Goal: Obtain resource: Download file/media

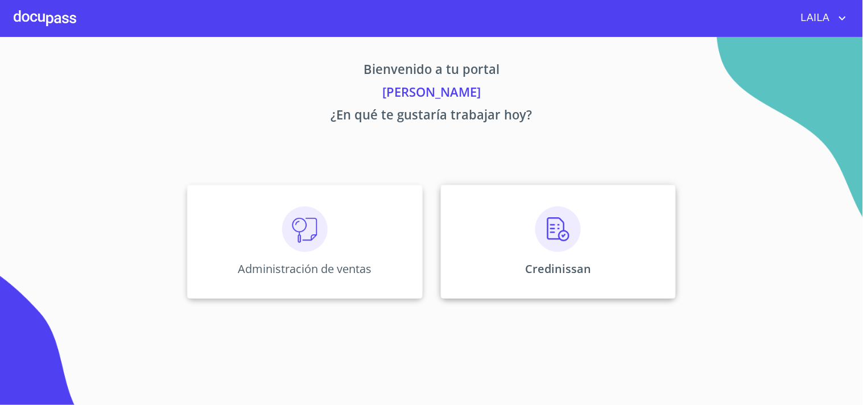
click at [600, 247] on div "Credinissan" at bounding box center [558, 242] width 235 height 114
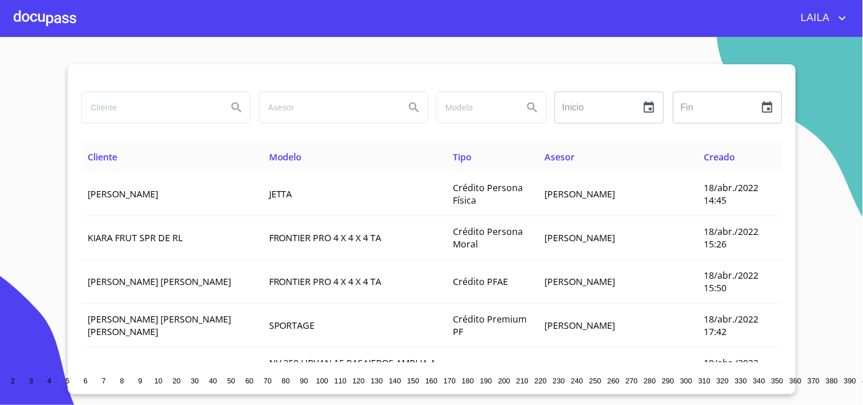
click at [180, 105] on input "search" at bounding box center [150, 107] width 137 height 31
type input "[PERSON_NAME]"
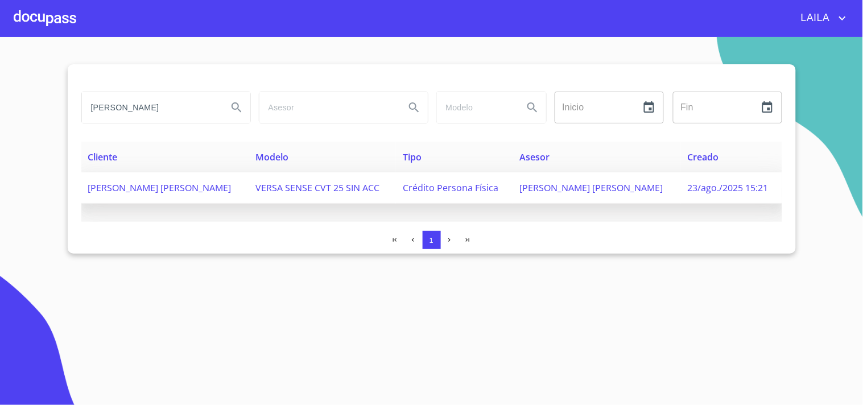
click at [152, 188] on span "[PERSON_NAME] [PERSON_NAME]" at bounding box center [159, 187] width 143 height 13
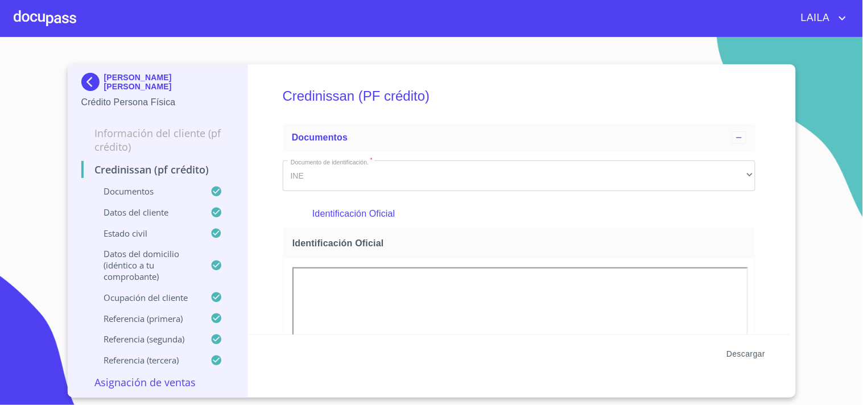
click at [740, 349] on span "Descargar" at bounding box center [745, 354] width 39 height 14
click at [95, 80] on img at bounding box center [92, 82] width 23 height 18
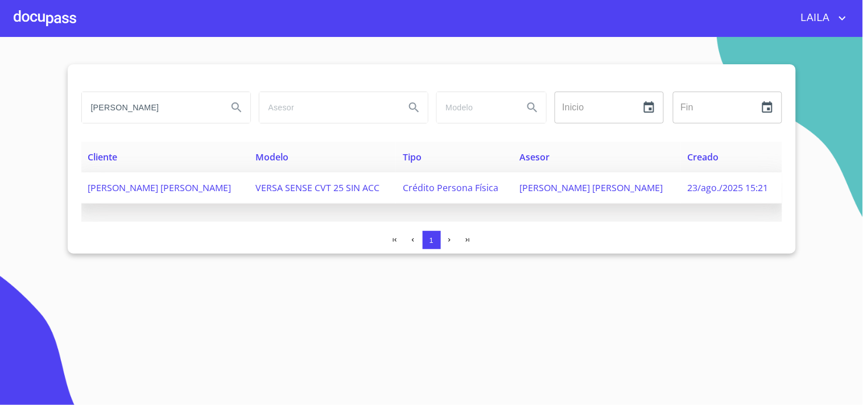
click at [104, 184] on span "[PERSON_NAME] [PERSON_NAME]" at bounding box center [159, 187] width 143 height 13
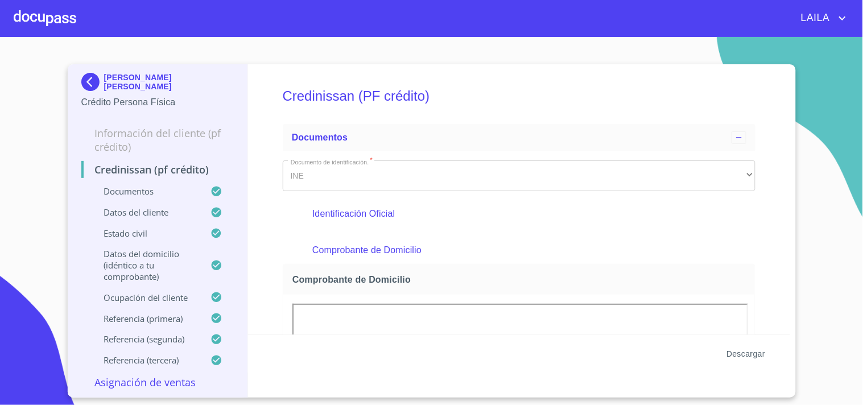
click at [746, 351] on span "Descargar" at bounding box center [745, 354] width 39 height 14
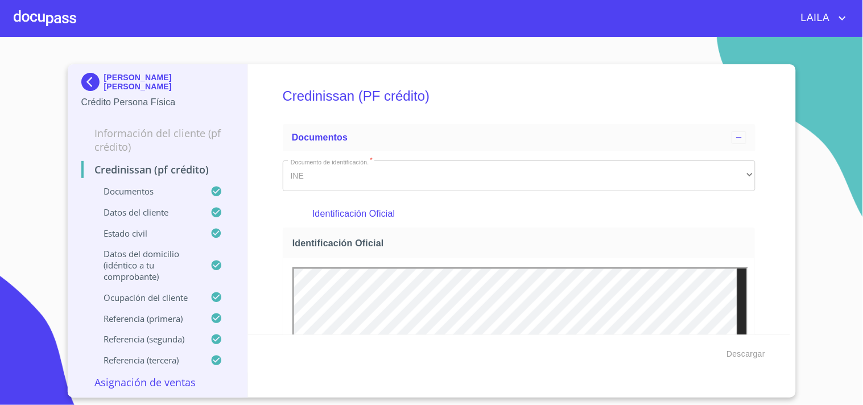
click at [84, 74] on img at bounding box center [92, 82] width 23 height 18
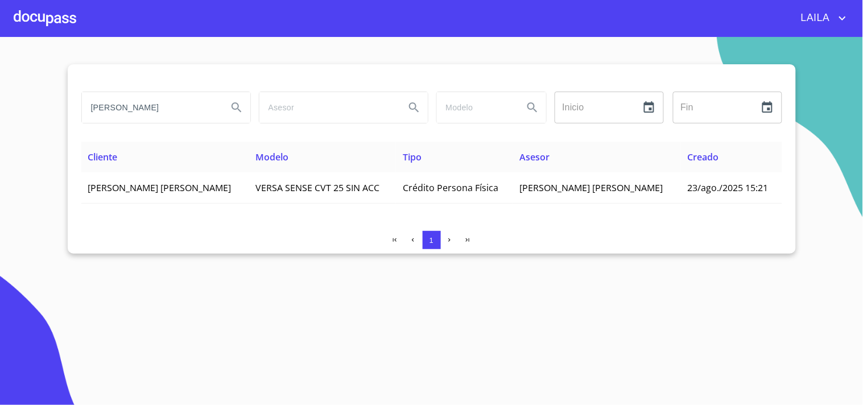
click at [159, 122] on div "[PERSON_NAME]" at bounding box center [166, 108] width 170 height 32
click at [161, 111] on input "[PERSON_NAME]" at bounding box center [150, 107] width 137 height 31
type input "[PERSON_NAME]"
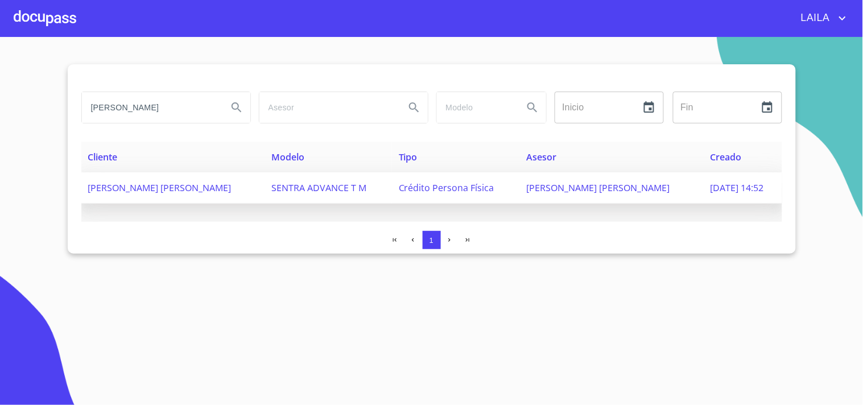
click at [133, 193] on td "[PERSON_NAME] [PERSON_NAME]" at bounding box center [173, 187] width 184 height 31
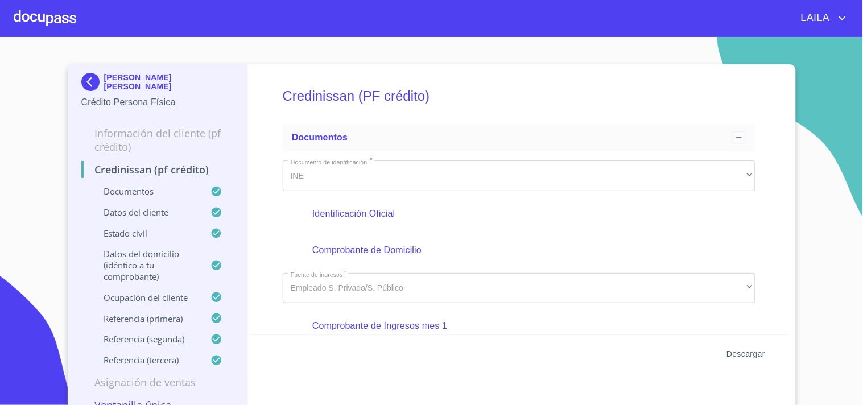
click at [752, 350] on span "Descargar" at bounding box center [745, 354] width 39 height 14
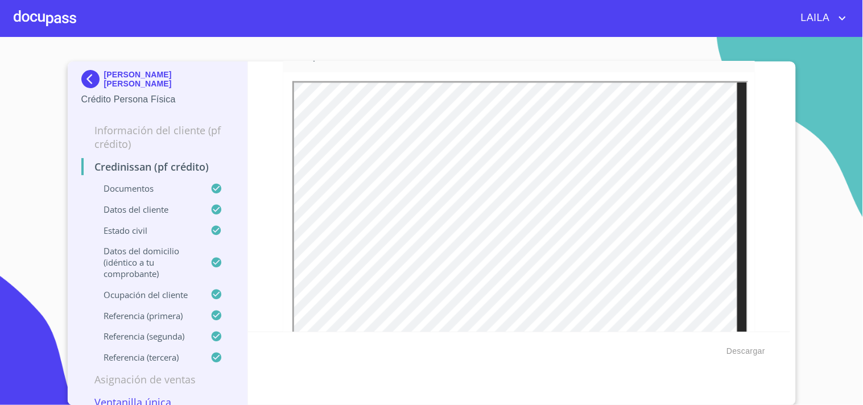
scroll to position [442, 0]
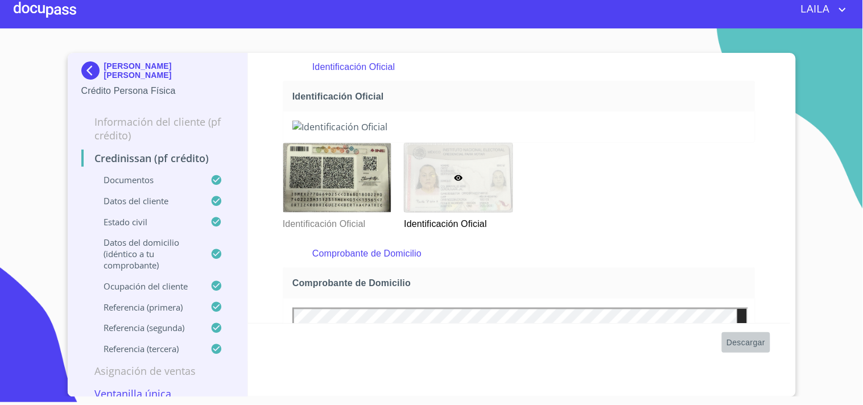
click at [743, 342] on span "Descargar" at bounding box center [745, 343] width 39 height 14
click at [86, 65] on img at bounding box center [92, 70] width 23 height 18
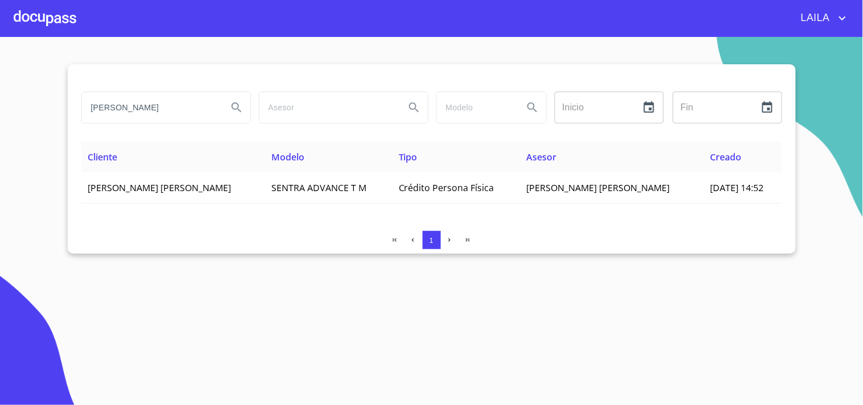
click at [177, 115] on input "[PERSON_NAME]" at bounding box center [150, 107] width 137 height 31
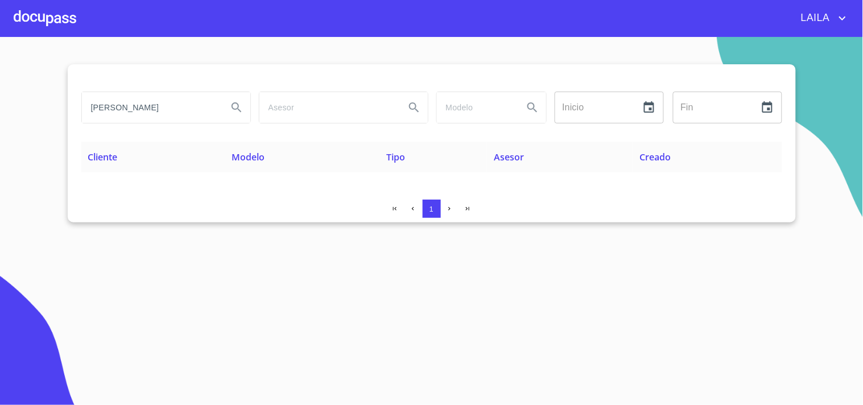
click at [168, 111] on input "[PERSON_NAME]" at bounding box center [150, 107] width 137 height 31
click at [177, 108] on input "[PERSON_NAME]" at bounding box center [150, 107] width 137 height 31
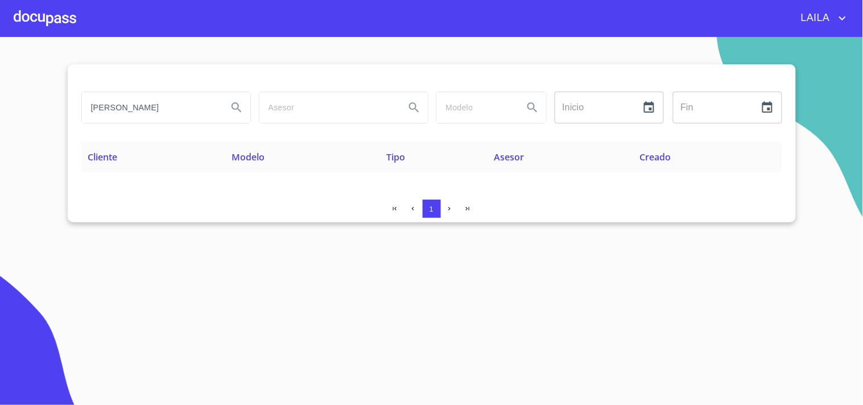
click at [177, 108] on input "[PERSON_NAME]" at bounding box center [150, 107] width 137 height 31
click at [112, 112] on input "[PERSON_NAME]" at bounding box center [150, 107] width 137 height 31
type input "[PERSON_NAME]"
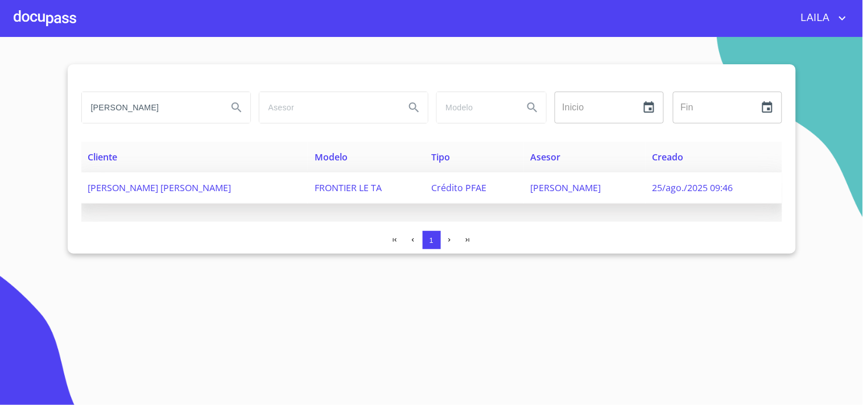
click at [135, 199] on td "[PERSON_NAME] [PERSON_NAME]" at bounding box center [194, 187] width 227 height 31
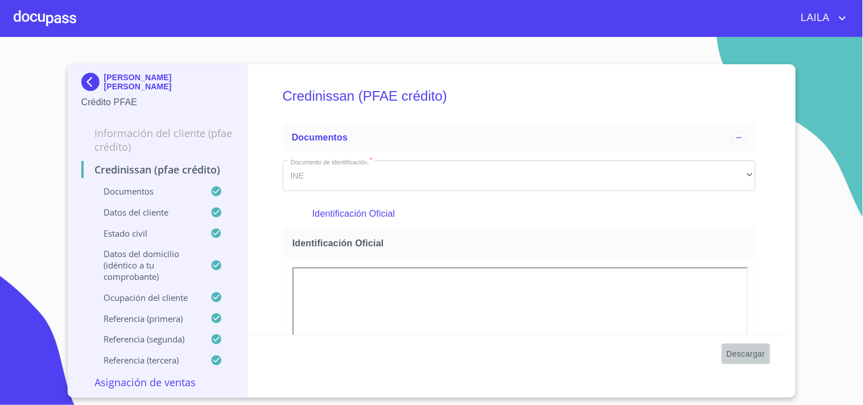
click at [740, 350] on span "Descargar" at bounding box center [745, 354] width 39 height 14
click at [97, 88] on img at bounding box center [92, 82] width 23 height 18
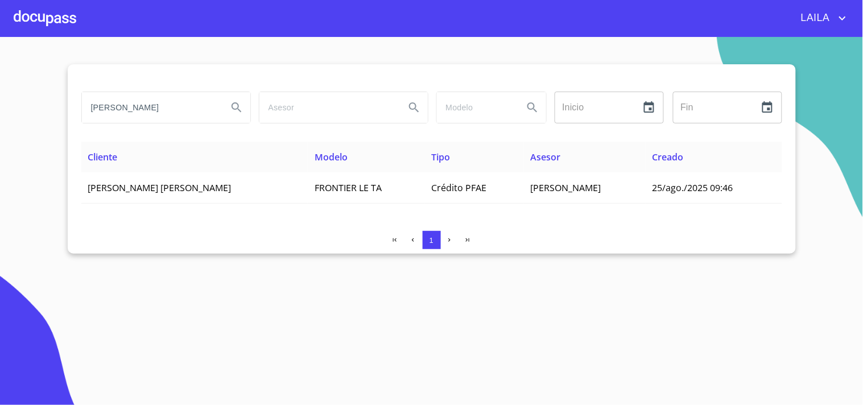
click at [194, 110] on input "[PERSON_NAME]" at bounding box center [150, 107] width 137 height 31
type input "nur mariana"
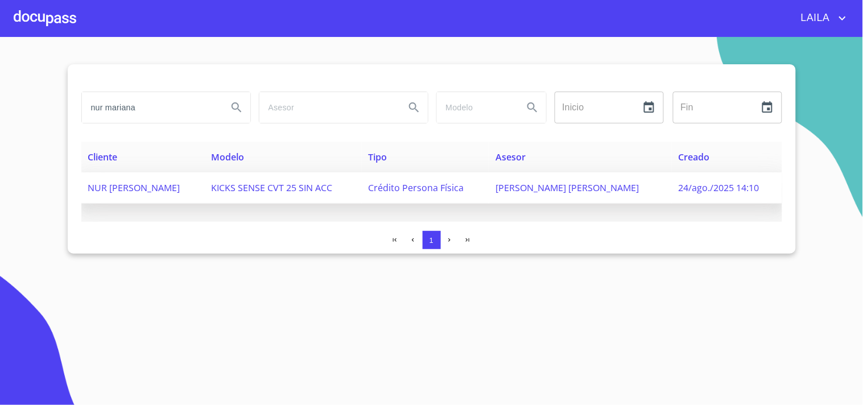
click at [121, 185] on span "NUR [PERSON_NAME]" at bounding box center [134, 187] width 92 height 13
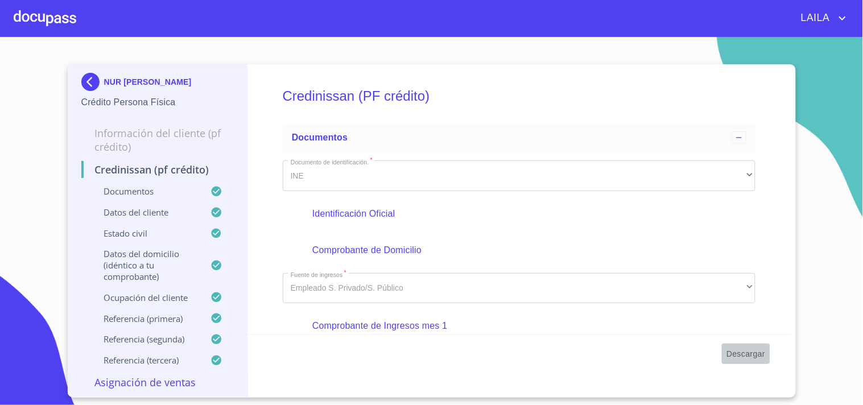
click at [742, 351] on span "Descargar" at bounding box center [745, 354] width 39 height 14
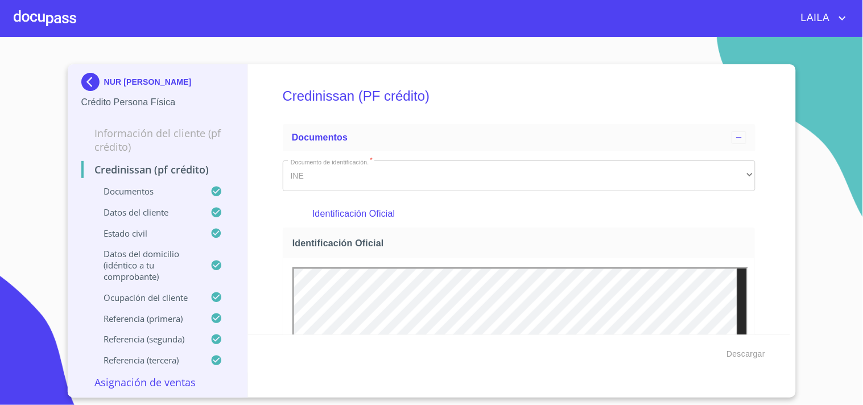
click at [89, 94] on div "NUR [PERSON_NAME]" at bounding box center [157, 84] width 153 height 23
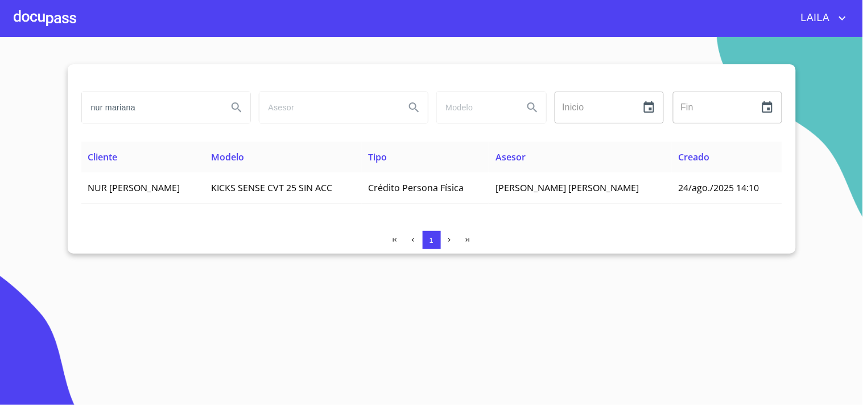
click at [154, 120] on input "nur mariana" at bounding box center [150, 107] width 137 height 31
click at [155, 120] on input "nur mariana" at bounding box center [150, 107] width 137 height 31
type input "[PERSON_NAME]"
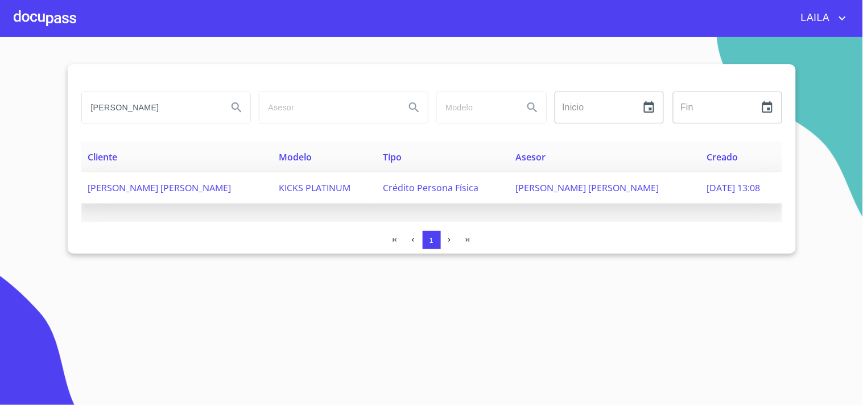
click at [158, 189] on span "[PERSON_NAME] [PERSON_NAME]" at bounding box center [159, 187] width 143 height 13
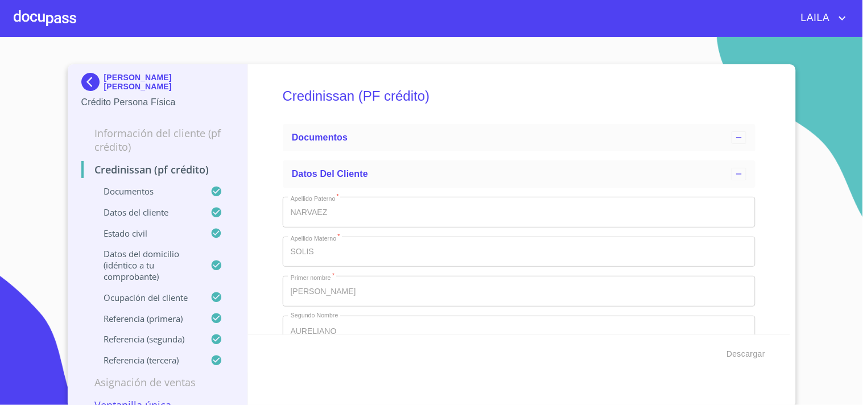
type input "7 de mar. de 2024"
click at [741, 351] on span "Descargar" at bounding box center [745, 354] width 39 height 14
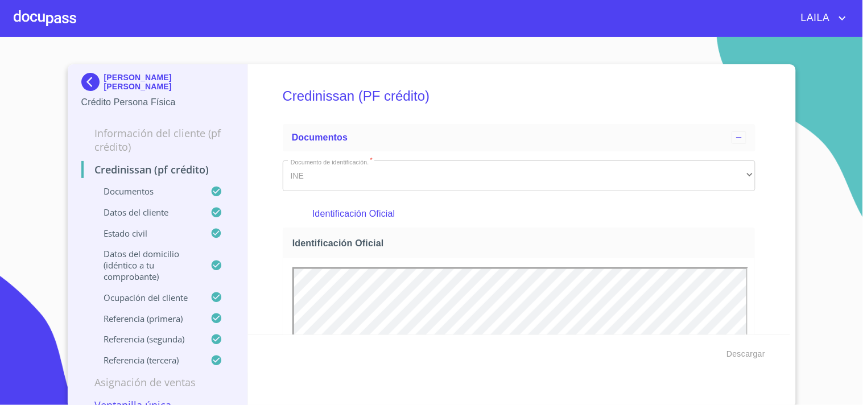
click at [88, 81] on img at bounding box center [92, 82] width 23 height 18
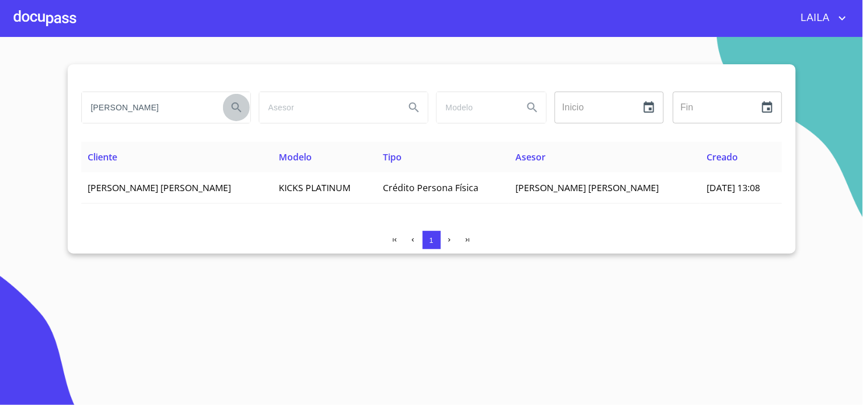
click at [232, 103] on icon "Search" at bounding box center [237, 108] width 14 height 14
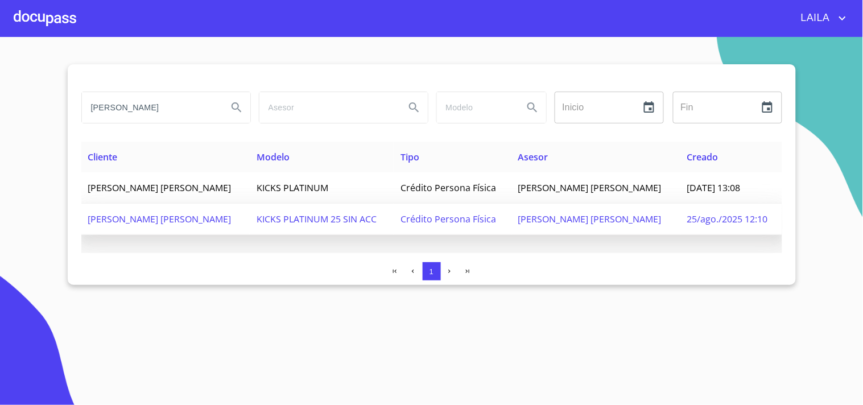
click at [203, 214] on span "[PERSON_NAME] [PERSON_NAME]" at bounding box center [159, 219] width 143 height 13
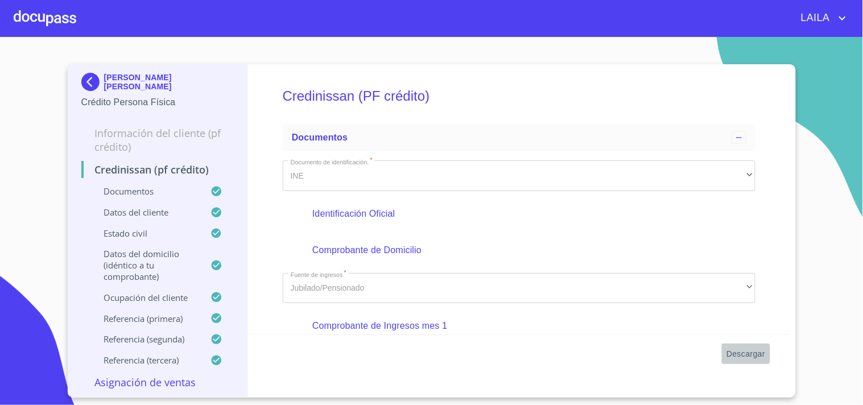
click at [744, 355] on span "Descargar" at bounding box center [745, 354] width 39 height 14
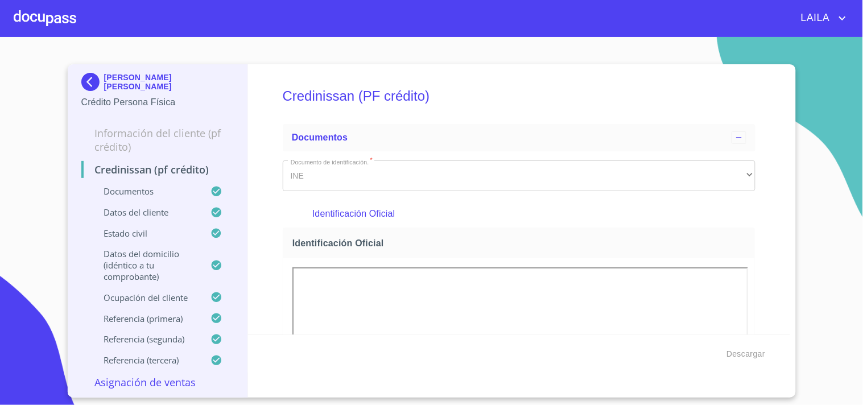
click at [89, 78] on img at bounding box center [92, 82] width 23 height 18
